Goal: Navigation & Orientation: Find specific page/section

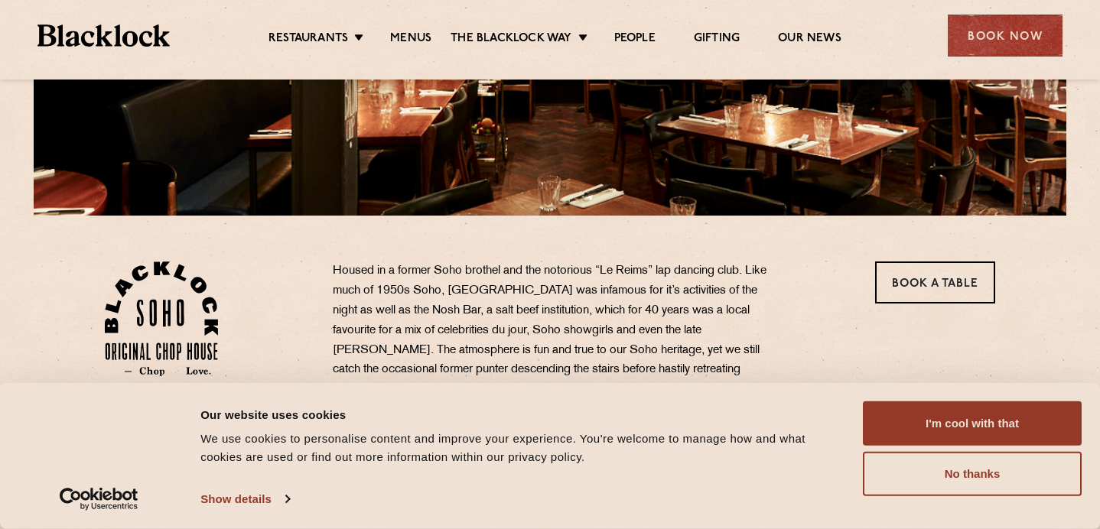
scroll to position [138, 0]
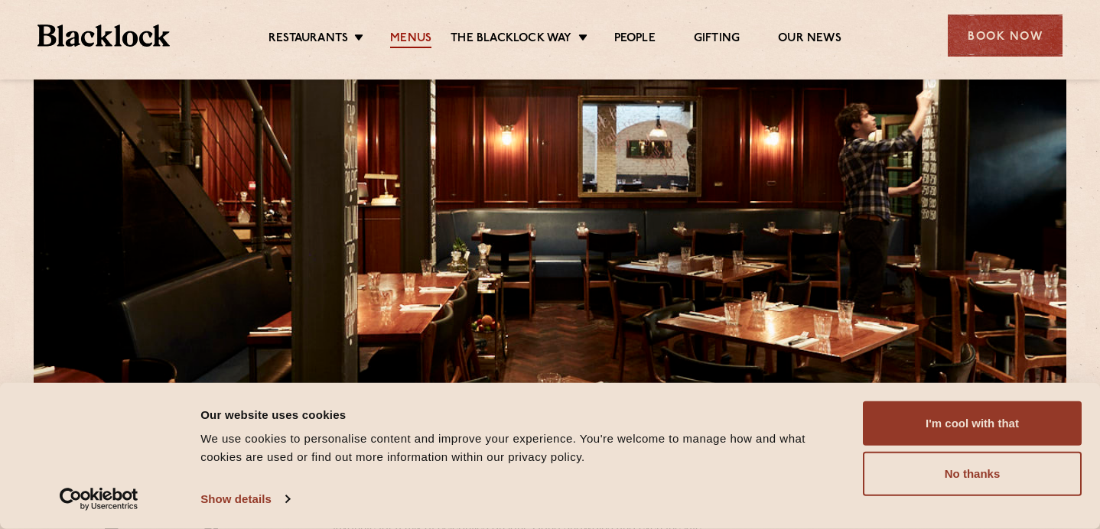
click at [422, 31] on link "Menus" at bounding box center [410, 39] width 41 height 17
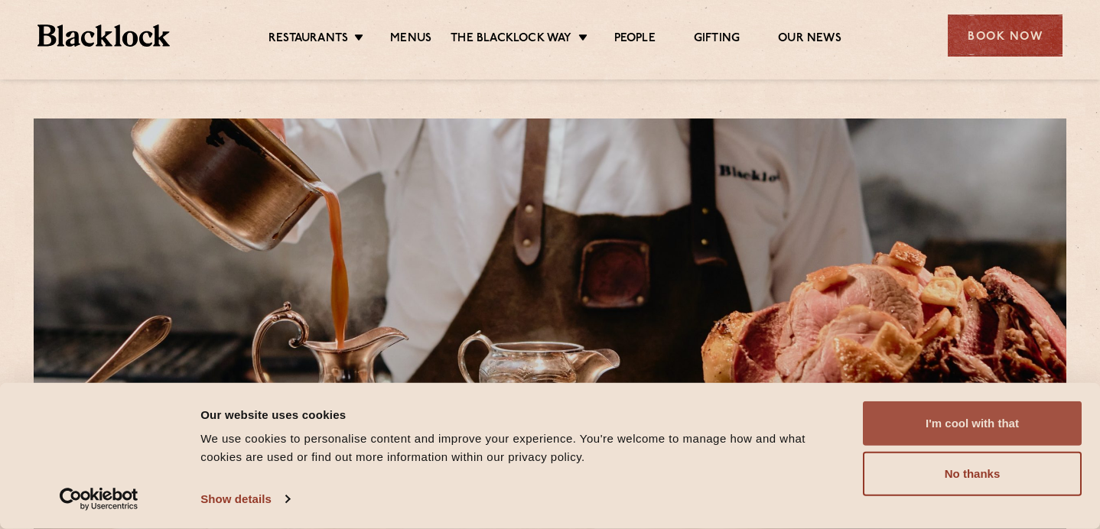
click at [926, 410] on button "I'm cool with that" at bounding box center [972, 424] width 219 height 44
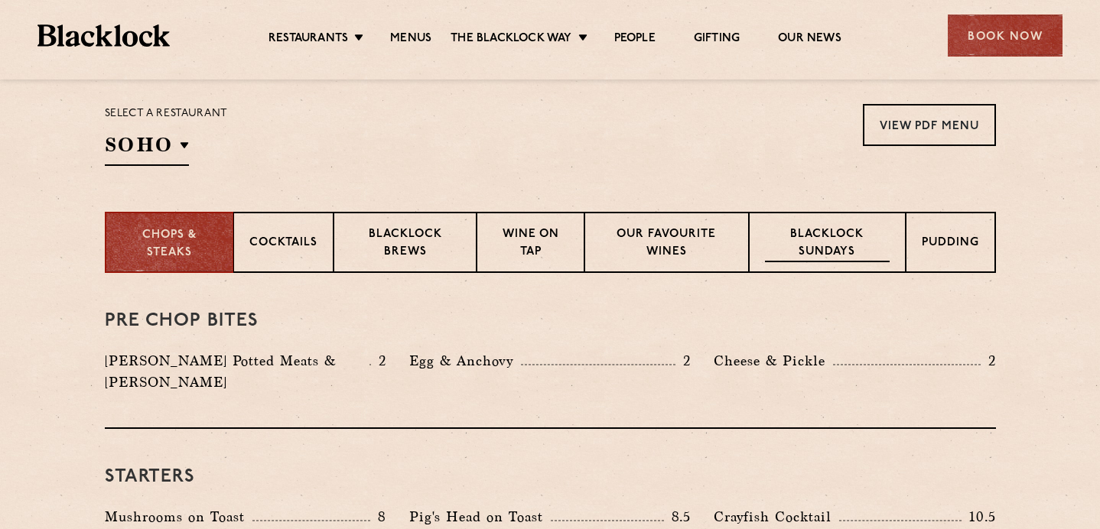
scroll to position [495, 0]
